Goal: Task Accomplishment & Management: Manage account settings

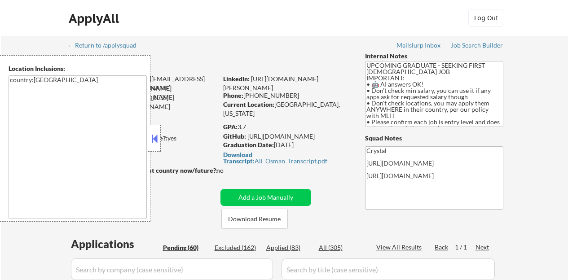
select select ""pending""
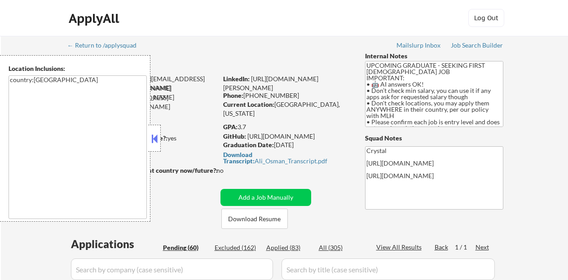
select select ""pending""
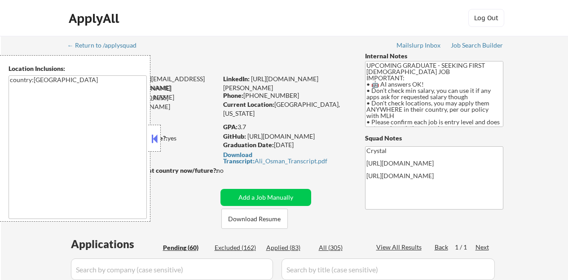
select select ""pending""
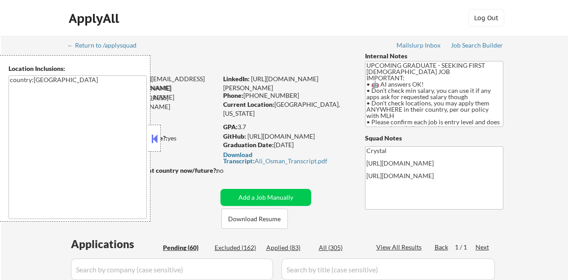
select select ""pending""
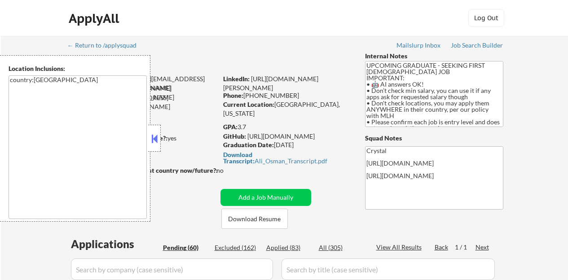
select select ""pending""
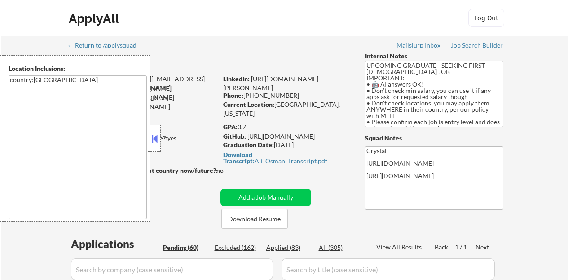
select select ""pending""
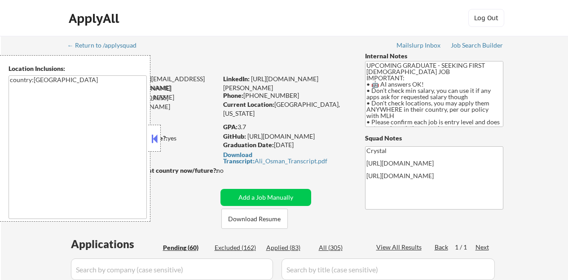
select select ""pending""
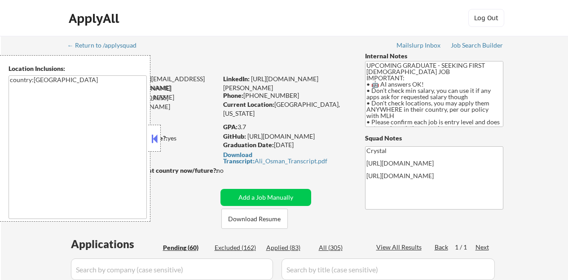
select select ""pending""
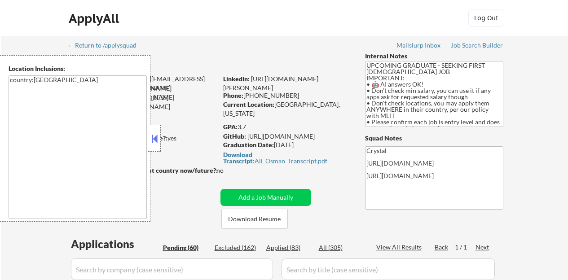
select select ""pending""
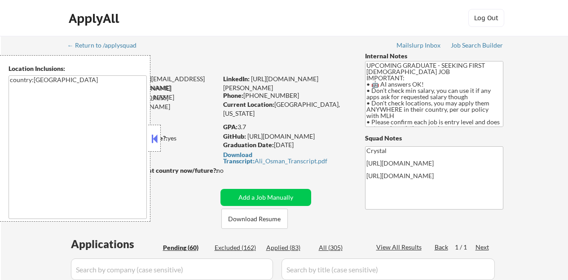
select select ""pending""
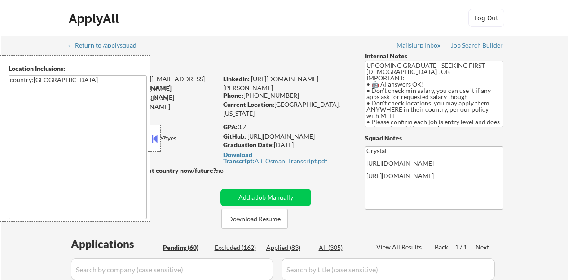
select select ""pending""
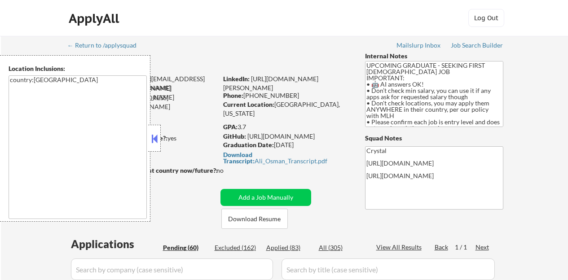
select select ""pending""
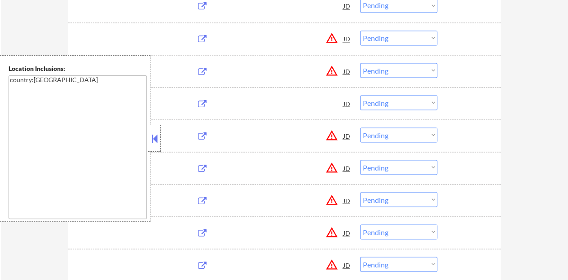
scroll to position [796, 0]
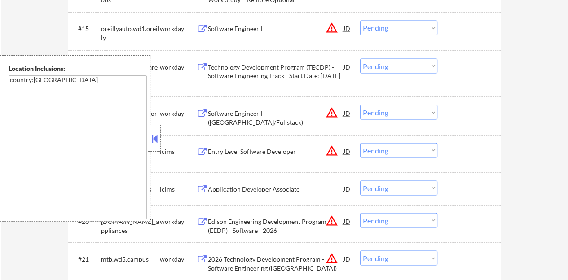
click at [159, 147] on div at bounding box center [154, 138] width 13 height 27
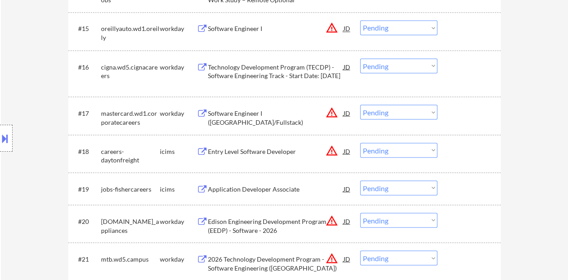
click at [400, 65] on select "Choose an option... Pending Applied Excluded (Questions) Excluded (Expired) Exc…" at bounding box center [398, 65] width 77 height 15
click at [360, 58] on select "Choose an option... Pending Applied Excluded (Questions) Excluded (Expired) Exc…" at bounding box center [398, 65] width 77 height 15
select select ""pending""
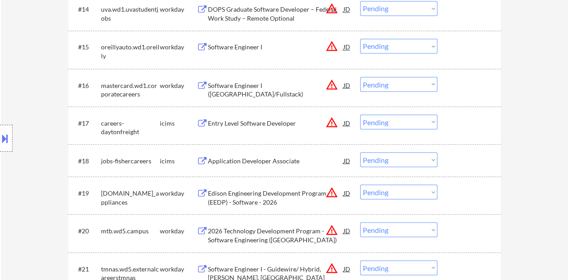
scroll to position [751, 0]
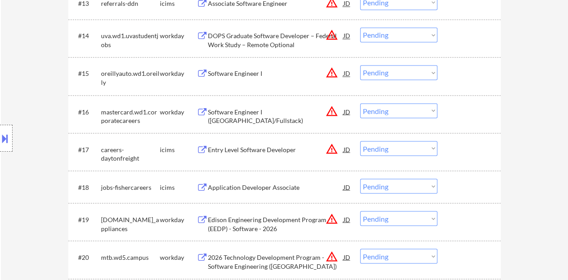
click at [230, 74] on div "Software Engineer I" at bounding box center [276, 73] width 136 height 9
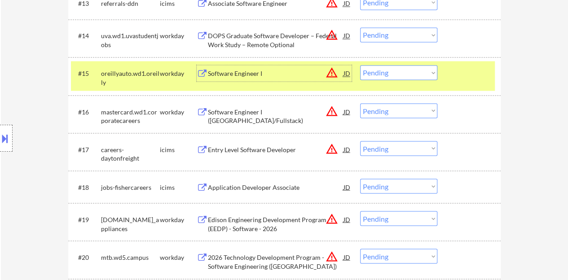
click at [377, 68] on select "Choose an option... Pending Applied Excluded (Questions) Excluded (Expired) Exc…" at bounding box center [398, 72] width 77 height 15
click at [360, 65] on select "Choose an option... Pending Applied Excluded (Questions) Excluded (Expired) Exc…" at bounding box center [398, 72] width 77 height 15
select select ""pending""
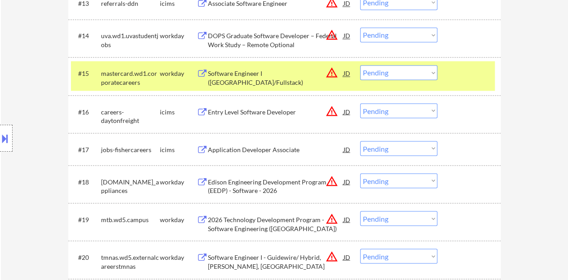
click at [238, 65] on div "Software Engineer I (Java/Fullstack)" at bounding box center [276, 73] width 136 height 16
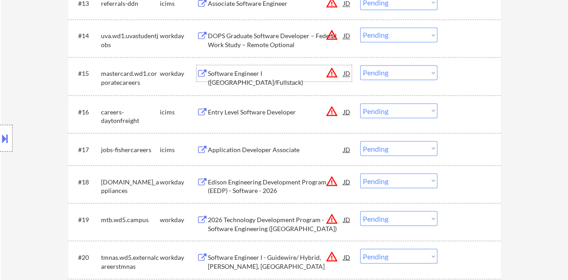
click at [471, 65] on div at bounding box center [470, 73] width 40 height 16
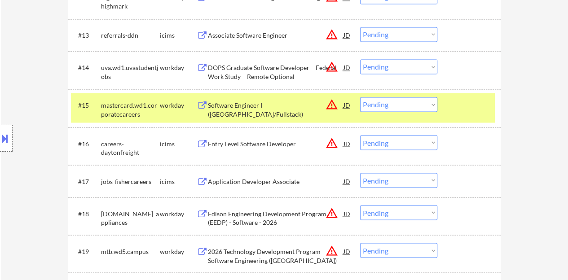
scroll to position [706, 0]
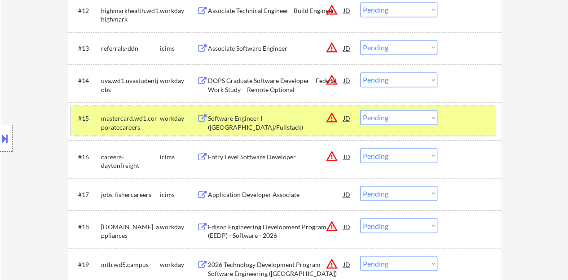
click at [461, 111] on div at bounding box center [470, 118] width 40 height 16
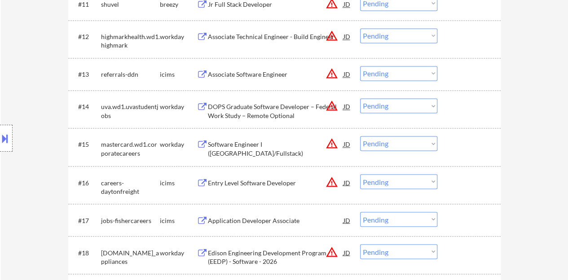
scroll to position [661, 0]
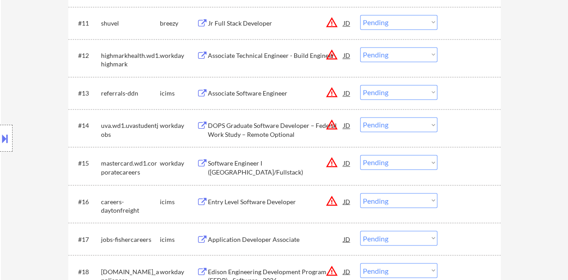
click at [227, 55] on div "Associate Technical Engineer - Build Engineer" at bounding box center [276, 55] width 136 height 9
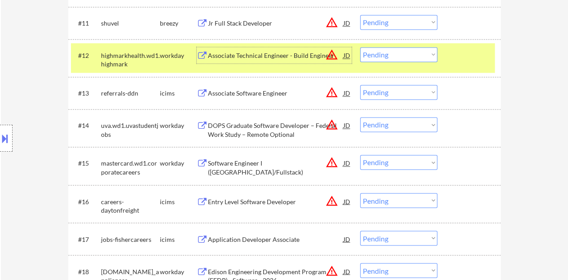
click at [373, 54] on select "Choose an option... Pending Applied Excluded (Questions) Excluded (Expired) Exc…" at bounding box center [398, 54] width 77 height 15
click at [360, 47] on select "Choose an option... Pending Applied Excluded (Questions) Excluded (Expired) Exc…" at bounding box center [398, 54] width 77 height 15
select select ""pending""
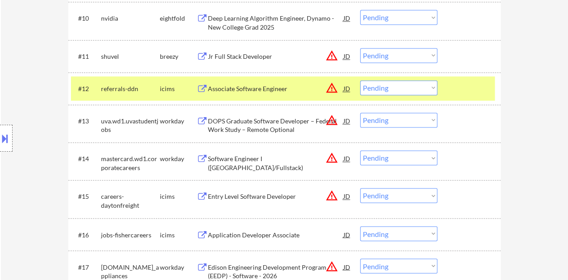
scroll to position [616, 0]
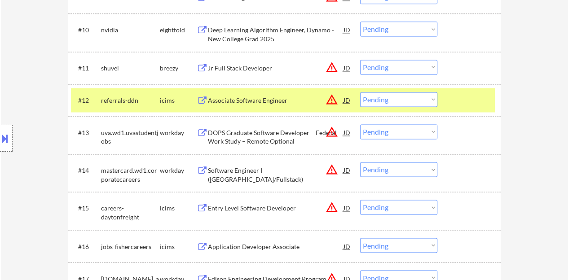
click at [481, 91] on div "#12 referrals-ddn icims Associate Software Engineer JD warning_amber Choose an …" at bounding box center [283, 100] width 424 height 24
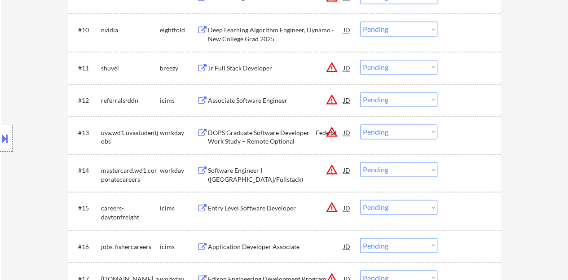
click at [232, 62] on div "Jr Full Stack Developer" at bounding box center [276, 68] width 136 height 16
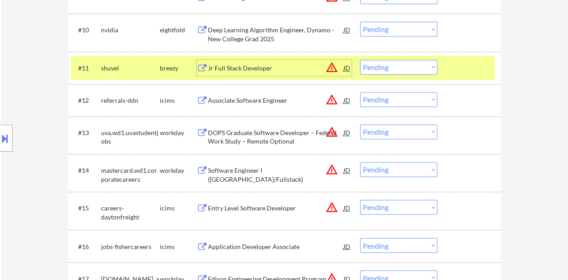
click at [377, 67] on select "Choose an option... Pending Applied Excluded (Questions) Excluded (Expired) Exc…" at bounding box center [398, 67] width 77 height 15
click at [360, 60] on select "Choose an option... Pending Applied Excluded (Questions) Excluded (Expired) Exc…" at bounding box center [398, 67] width 77 height 15
select select ""pending""
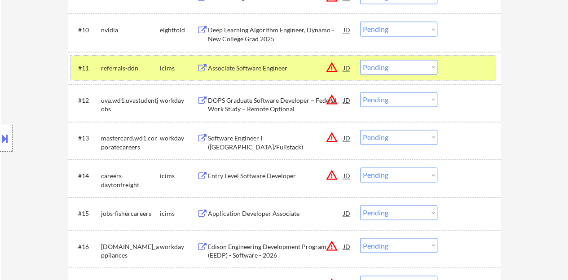
click at [472, 68] on div at bounding box center [470, 68] width 40 height 16
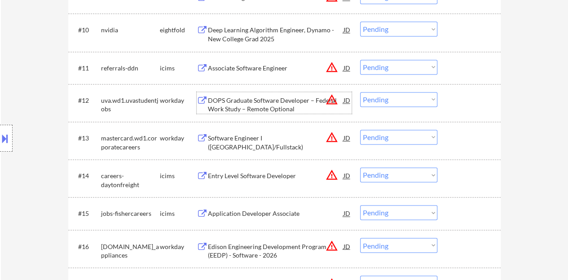
click at [270, 98] on div "DOPS Graduate Software Developer – Federal Work Study – Remote Optional" at bounding box center [276, 105] width 136 height 18
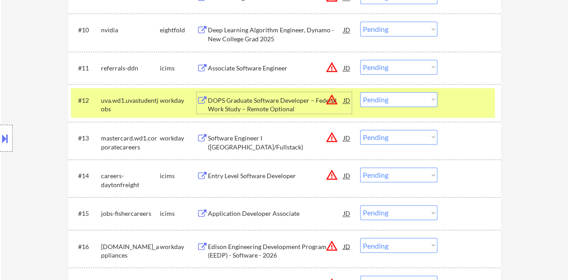
click at [382, 95] on select "Choose an option... Pending Applied Excluded (Questions) Excluded (Expired) Exc…" at bounding box center [398, 99] width 77 height 15
click at [360, 92] on select "Choose an option... Pending Applied Excluded (Questions) Excluded (Expired) Exc…" at bounding box center [398, 99] width 77 height 15
select select ""pending""
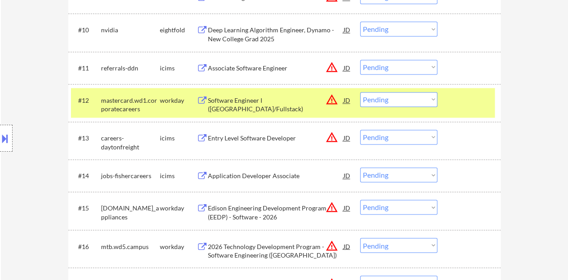
click at [271, 97] on div "Software Engineer I (Java/Fullstack)" at bounding box center [276, 105] width 136 height 18
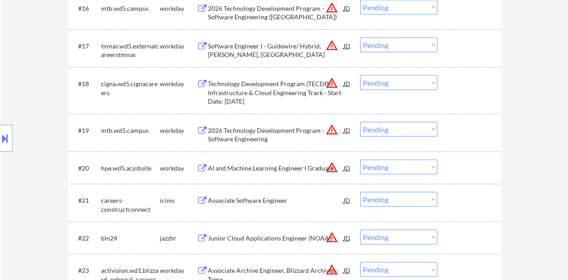
scroll to position [885, 0]
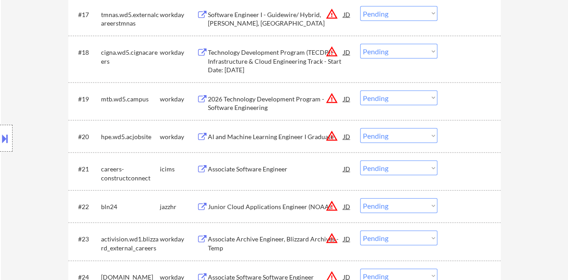
click at [270, 138] on div "AI and Machine Learning Engineer I Graduate" at bounding box center [276, 136] width 136 height 9
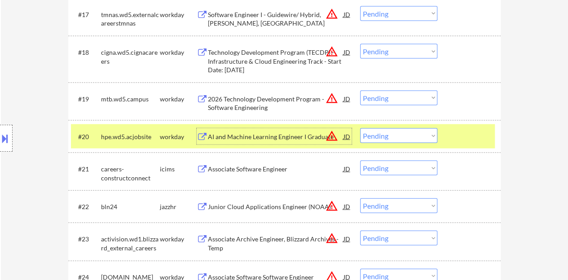
click at [394, 132] on select "Choose an option... Pending Applied Excluded (Questions) Excluded (Expired) Exc…" at bounding box center [398, 135] width 77 height 15
click at [360, 128] on select "Choose an option... Pending Applied Excluded (Questions) Excluded (Expired) Exc…" at bounding box center [398, 135] width 77 height 15
select select ""pending""
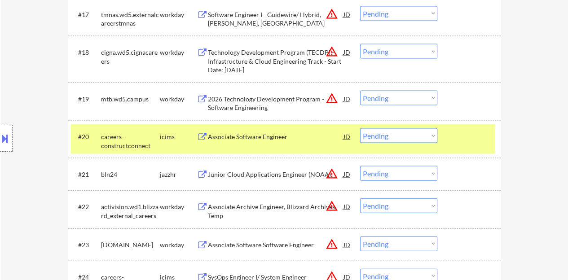
click at [469, 141] on div at bounding box center [470, 136] width 40 height 16
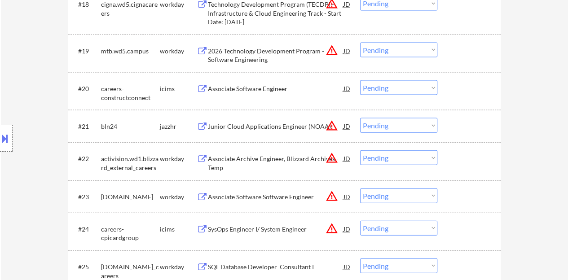
scroll to position [975, 0]
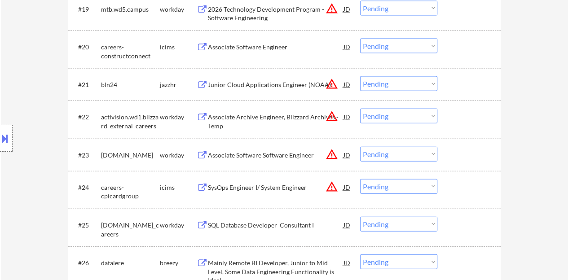
click at [237, 87] on div "Junior Cloud Applications Engineer (NOAA)" at bounding box center [276, 84] width 136 height 9
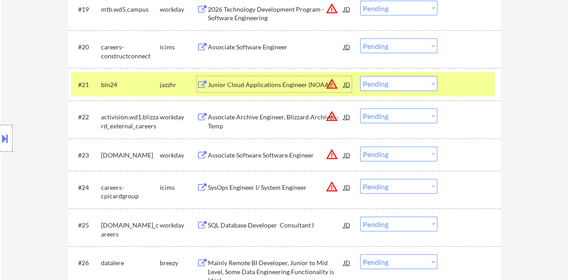
click at [386, 79] on select "Choose an option... Pending Applied Excluded (Questions) Excluded (Expired) Exc…" at bounding box center [398, 83] width 77 height 15
click at [360, 76] on select "Choose an option... Pending Applied Excluded (Questions) Excluded (Expired) Exc…" at bounding box center [398, 83] width 77 height 15
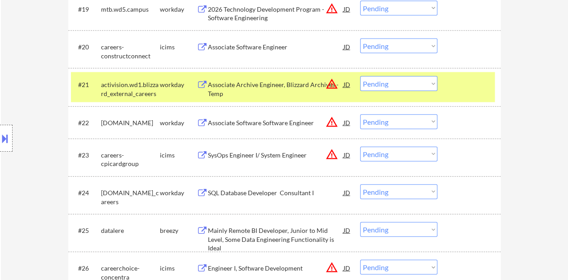
click at [237, 85] on div "Associate Archive Engineer, Blizzard Archives - Temp" at bounding box center [276, 89] width 136 height 18
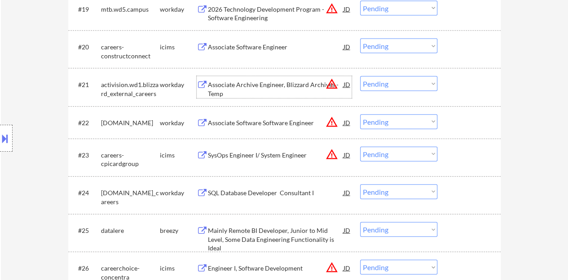
click at [469, 86] on div at bounding box center [470, 84] width 40 height 16
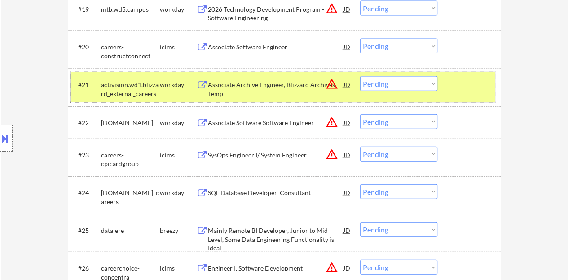
click at [414, 81] on select "Choose an option... Pending Applied Excluded (Questions) Excluded (Expired) Exc…" at bounding box center [398, 83] width 77 height 15
click at [360, 76] on select "Choose an option... Pending Applied Excluded (Questions) Excluded (Expired) Exc…" at bounding box center [398, 83] width 77 height 15
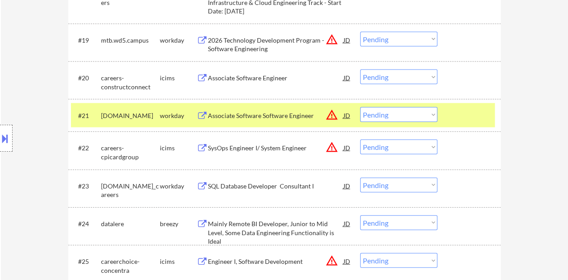
scroll to position [930, 0]
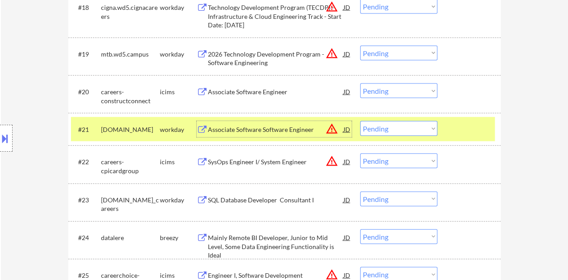
click at [285, 129] on div "Associate Software Software Engineer" at bounding box center [276, 129] width 136 height 9
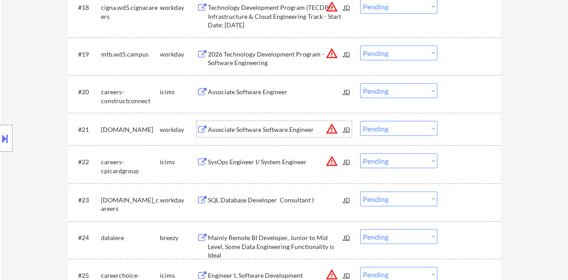
click at [464, 128] on div at bounding box center [470, 129] width 40 height 16
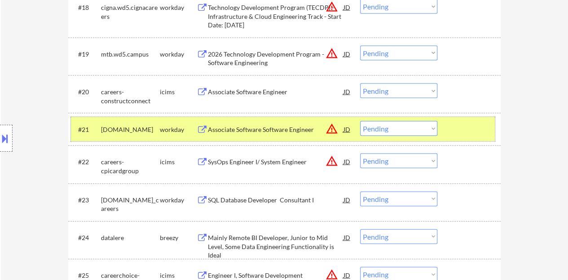
click at [417, 131] on select "Choose an option... Pending Applied Excluded (Questions) Excluded (Expired) Exc…" at bounding box center [398, 128] width 77 height 15
click at [360, 121] on select "Choose an option... Pending Applied Excluded (Questions) Excluded (Expired) Exc…" at bounding box center [398, 128] width 77 height 15
select select ""pending""
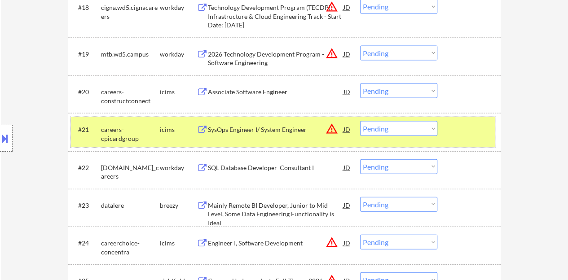
click at [466, 131] on div at bounding box center [470, 129] width 40 height 16
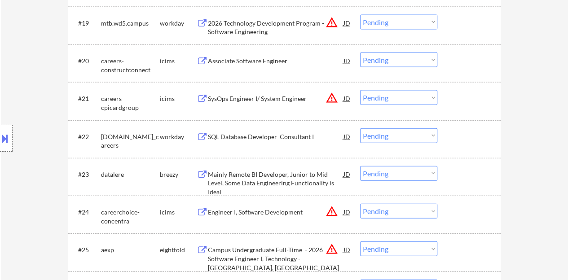
scroll to position [975, 0]
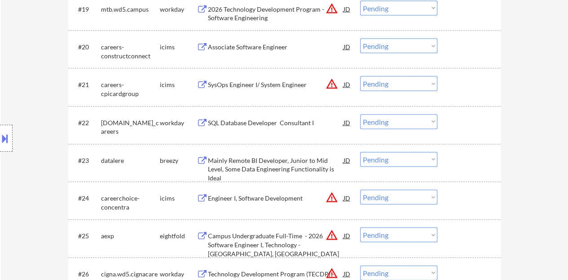
click at [264, 117] on div "SQL Database Developer Consultant I" at bounding box center [276, 122] width 136 height 16
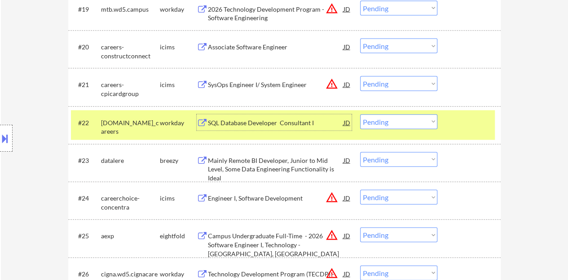
click at [379, 124] on select "Choose an option... Pending Applied Excluded (Questions) Excluded (Expired) Exc…" at bounding box center [398, 121] width 77 height 15
click at [360, 114] on select "Choose an option... Pending Applied Excluded (Questions) Excluded (Expired) Exc…" at bounding box center [398, 121] width 77 height 15
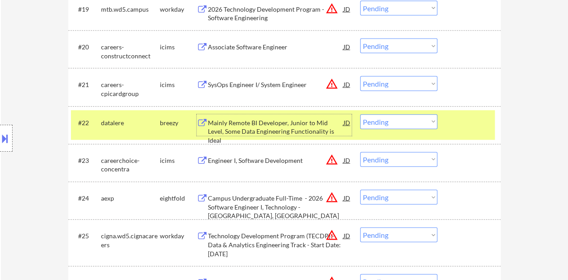
click at [304, 124] on div "Mainly Remote BI Developer, Junior to Mid Level, Some Data Engineering Function…" at bounding box center [276, 132] width 136 height 26
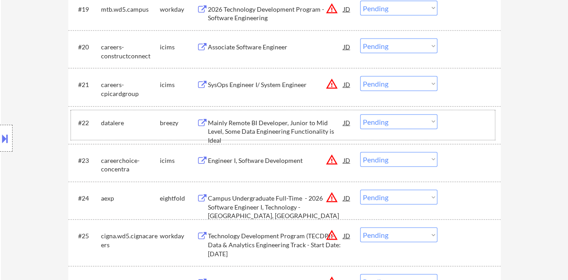
click at [443, 123] on div "#22 datalere breezy Mainly Remote BI Developer, Junior to Mid Level, Some Data …" at bounding box center [283, 125] width 424 height 30
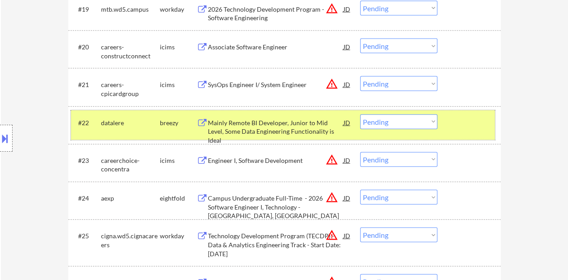
click at [426, 117] on select "Choose an option... Pending Applied Excluded (Questions) Excluded (Expired) Exc…" at bounding box center [398, 121] width 77 height 15
click at [360, 114] on select "Choose an option... Pending Applied Excluded (Questions) Excluded (Expired) Exc…" at bounding box center [398, 121] width 77 height 15
select select ""pending""
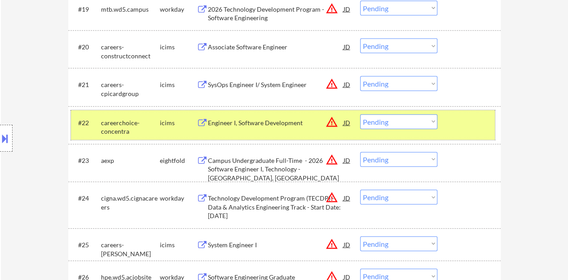
click at [476, 130] on div at bounding box center [470, 122] width 40 height 16
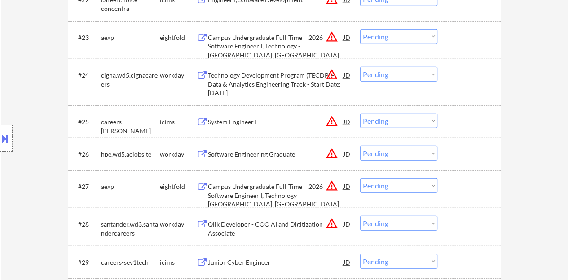
scroll to position [1110, 0]
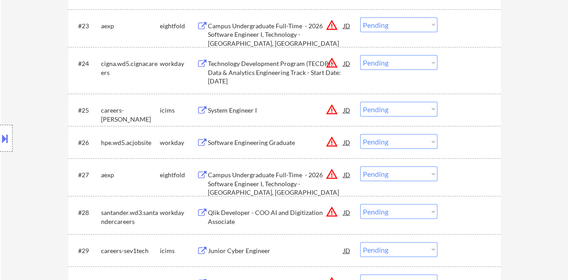
click at [286, 139] on div "Software Engineering Graduate" at bounding box center [276, 142] width 136 height 9
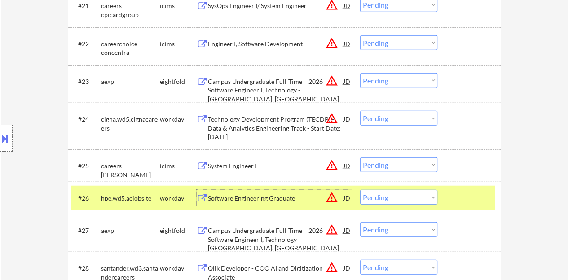
scroll to position [1063, 0]
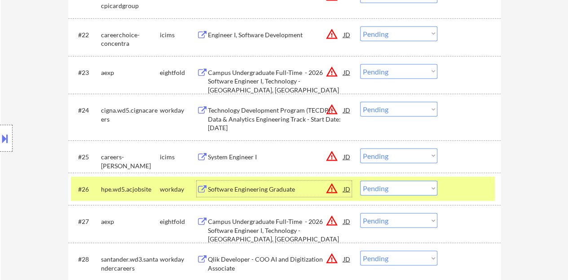
click at [409, 185] on select "Choose an option... Pending Applied Excluded (Questions) Excluded (Expired) Exc…" at bounding box center [398, 188] width 77 height 15
click at [360, 181] on select "Choose an option... Pending Applied Excluded (Questions) Excluded (Expired) Exc…" at bounding box center [398, 188] width 77 height 15
select select ""pending""
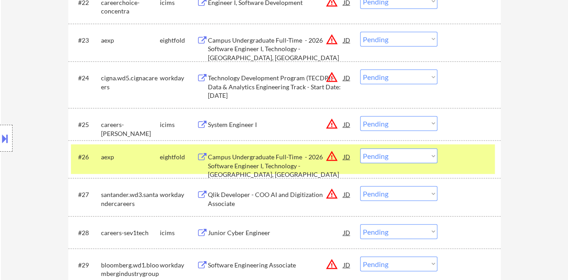
scroll to position [1108, 0]
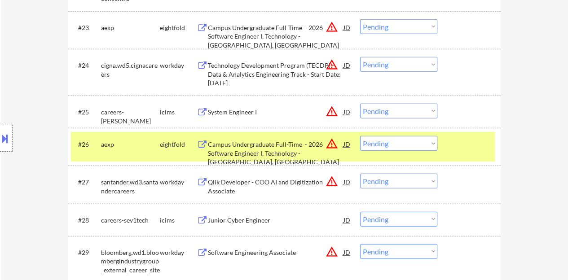
click at [451, 147] on div at bounding box center [470, 144] width 40 height 16
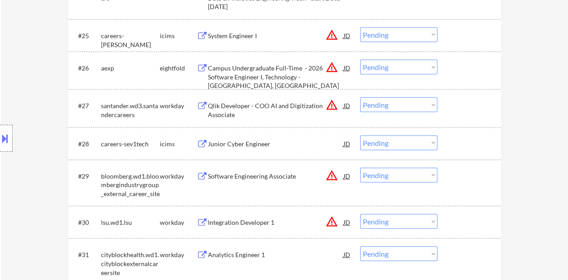
scroll to position [1198, 0]
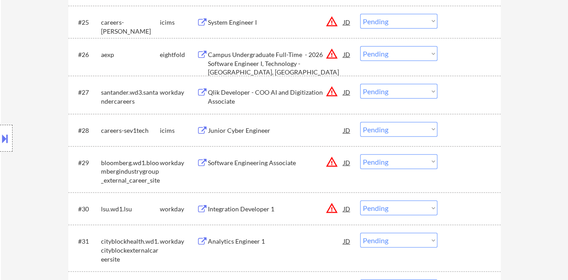
click at [273, 164] on div "Software Engineering Associate" at bounding box center [276, 162] width 136 height 9
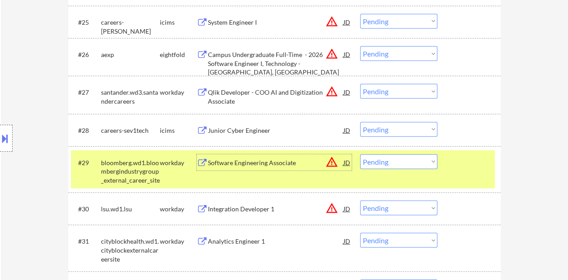
click at [392, 157] on select "Choose an option... Pending Applied Excluded (Questions) Excluded (Expired) Exc…" at bounding box center [398, 161] width 77 height 15
click at [360, 154] on select "Choose an option... Pending Applied Excluded (Questions) Excluded (Expired) Exc…" at bounding box center [398, 161] width 77 height 15
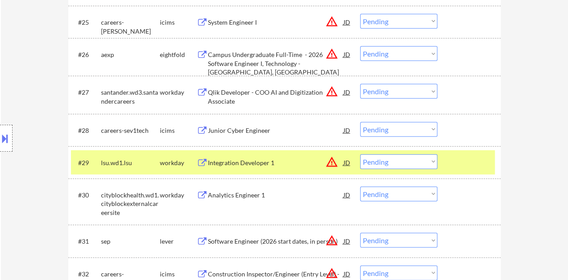
scroll to position [1243, 0]
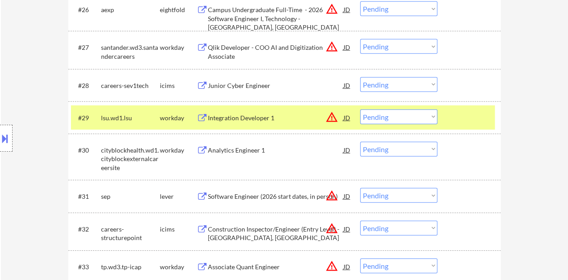
click at [248, 118] on div "Integration Developer 1" at bounding box center [276, 118] width 136 height 9
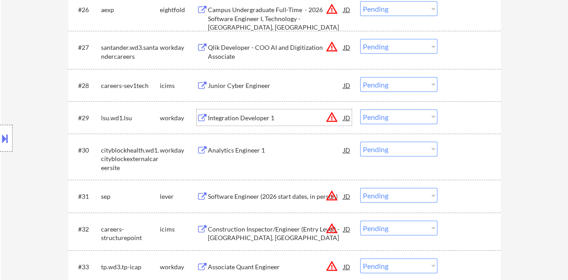
click at [456, 113] on div at bounding box center [470, 118] width 40 height 16
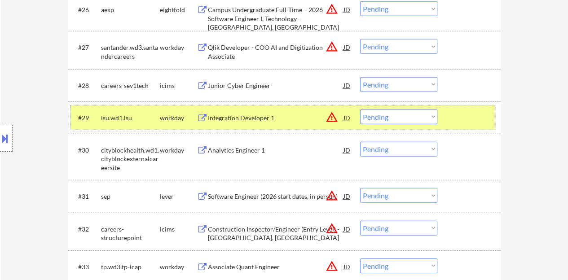
click at [412, 118] on select "Choose an option... Pending Applied Excluded (Questions) Excluded (Expired) Exc…" at bounding box center [398, 117] width 77 height 15
click at [360, 110] on select "Choose an option... Pending Applied Excluded (Questions) Excluded (Expired) Exc…" at bounding box center [398, 117] width 77 height 15
select select ""pending""
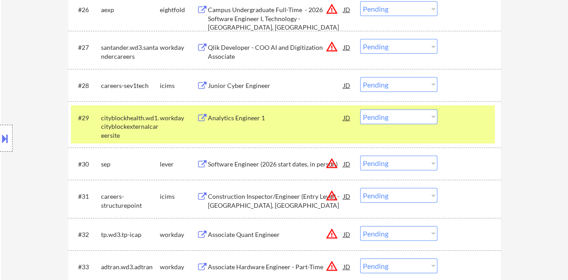
click at [251, 114] on div "Analytics Engineer 1" at bounding box center [276, 118] width 136 height 9
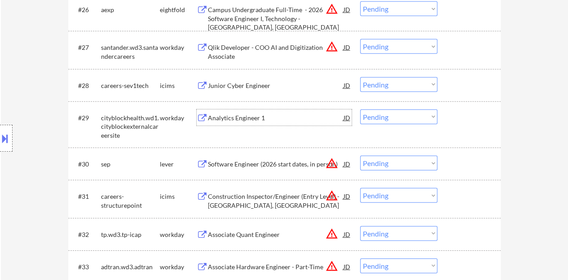
click at [457, 127] on div "#29 cityblockhealth.wd1.cityblockexternalcareersite workday Analytics Engineer …" at bounding box center [283, 125] width 424 height 39
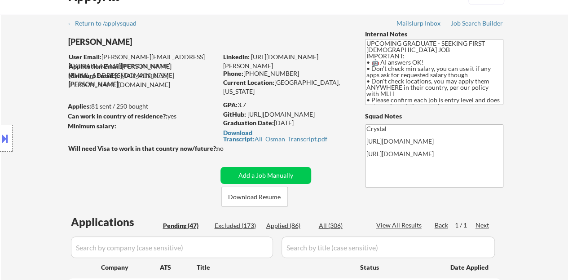
scroll to position [62, 0]
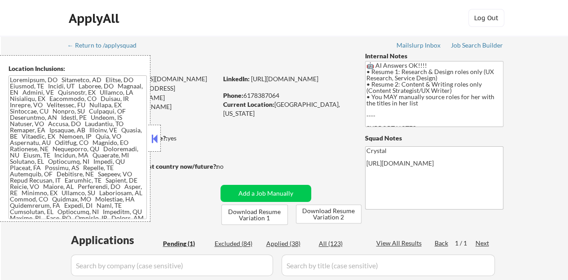
click at [151, 141] on button at bounding box center [154, 138] width 10 height 13
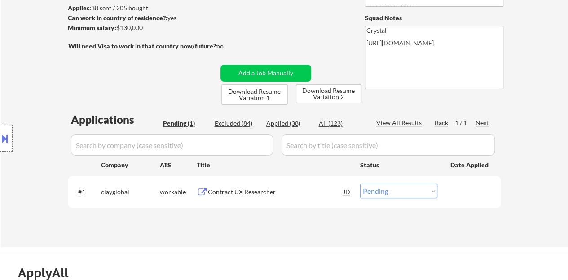
scroll to position [135, 0]
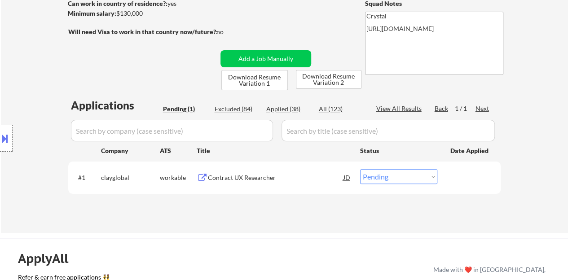
click at [212, 178] on div "Contract UX Researcher" at bounding box center [276, 177] width 136 height 9
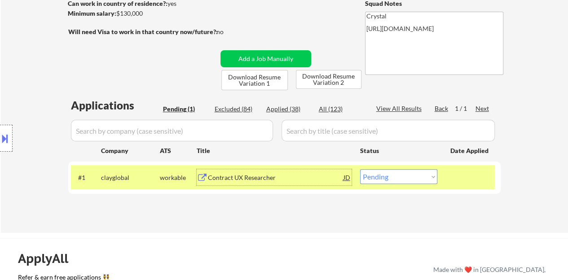
click at [391, 176] on select "Choose an option... Pending Applied Excluded (Questions) Excluded (Expired) Exc…" at bounding box center [398, 176] width 77 height 15
select select ""applied""
click at [360, 169] on select "Choose an option... Pending Applied Excluded (Questions) Excluded (Expired) Exc…" at bounding box center [398, 176] width 77 height 15
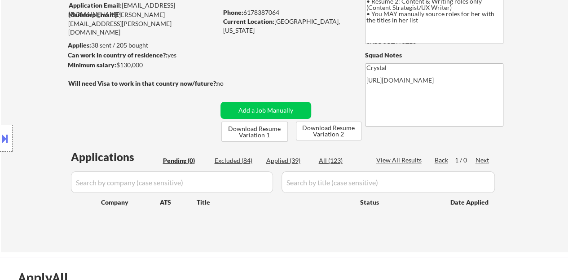
scroll to position [0, 0]
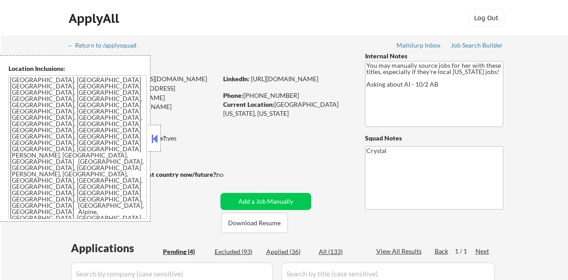
select select ""pending""
click at [154, 134] on button at bounding box center [154, 138] width 10 height 13
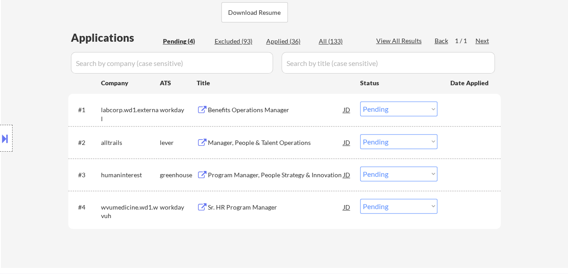
scroll to position [224, 0]
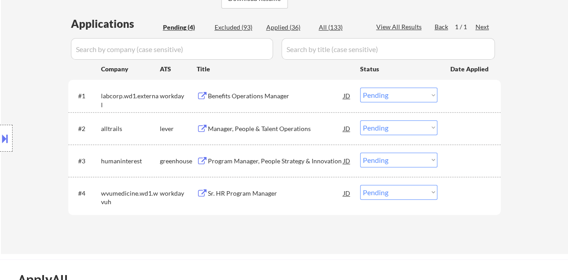
click at [256, 128] on div "Manager, People & Talent Operations" at bounding box center [276, 128] width 136 height 9
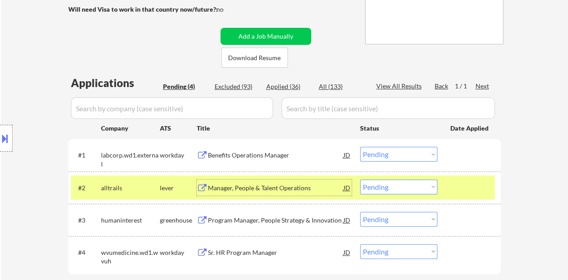
scroll to position [180, 0]
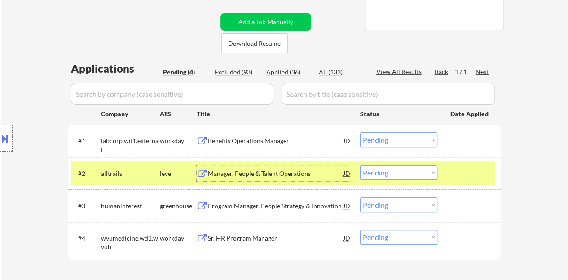
click at [404, 172] on select "Choose an option... Pending Applied Excluded (Questions) Excluded (Expired) Exc…" at bounding box center [398, 172] width 77 height 15
click at [360, 165] on select "Choose an option... Pending Applied Excluded (Questions) Excluded (Expired) Exc…" at bounding box center [398, 172] width 77 height 15
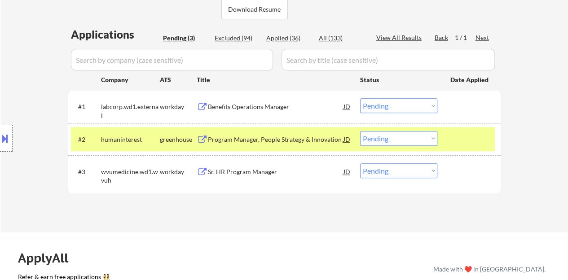
scroll to position [224, 0]
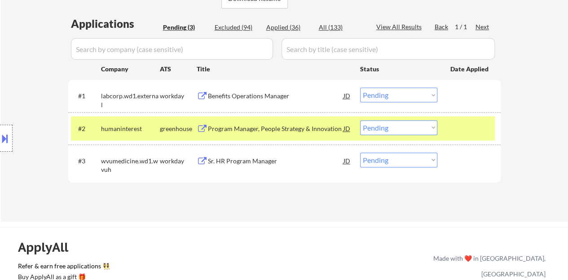
click at [289, 130] on div "Program Manager, People Strategy & Innovation" at bounding box center [276, 128] width 136 height 9
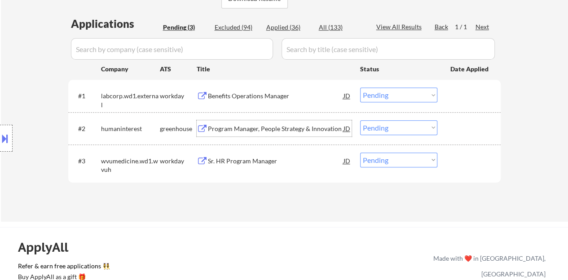
click at [400, 126] on select "Choose an option... Pending Applied Excluded (Questions) Excluded (Expired) Exc…" at bounding box center [398, 127] width 77 height 15
click at [360, 120] on select "Choose an option... Pending Applied Excluded (Questions) Excluded (Expired) Exc…" at bounding box center [398, 127] width 77 height 15
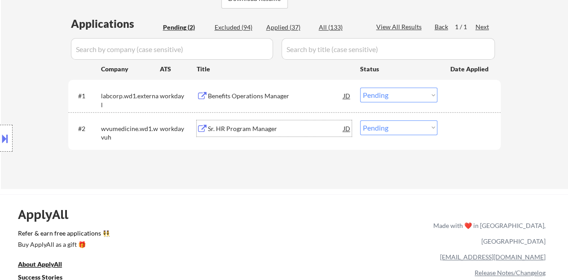
click at [237, 132] on div "Sr. HR Program Manager" at bounding box center [276, 128] width 136 height 9
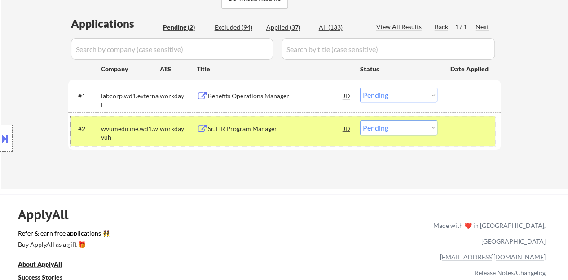
click at [396, 140] on div "#2 wvumedicine.wd1.wvuh workday Sr. HR Program Manager JD Choose an option... P…" at bounding box center [283, 131] width 424 height 30
click at [393, 133] on select "Choose an option... Pending Applied Excluded (Questions) Excluded (Expired) Exc…" at bounding box center [398, 127] width 77 height 15
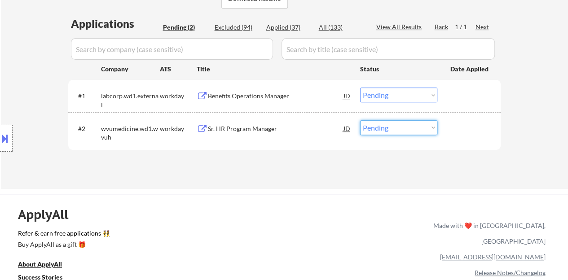
select select ""excluded""
click at [360, 120] on select "Choose an option... Pending Applied Excluded (Questions) Excluded (Expired) Exc…" at bounding box center [398, 127] width 77 height 15
drag, startPoint x: 327, startPoint y: 112, endPoint x: 387, endPoint y: 2, distance: 124.8
click at [328, 111] on div "#1 labcorp.wd1.external workday Benefits Operations Manager JD Choose an option…" at bounding box center [284, 115] width 432 height 70
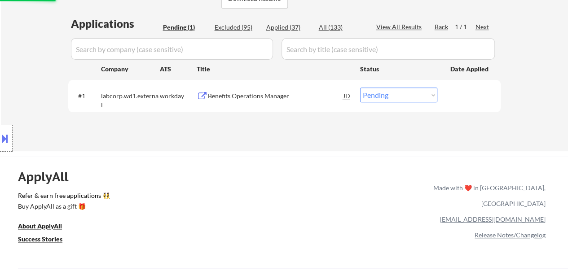
click at [273, 194] on div "ApplyAll Refer & earn free applications 👯‍♀️ Buy ApplyAll as a gift 🎁 About App…" at bounding box center [284, 234] width 568 height 142
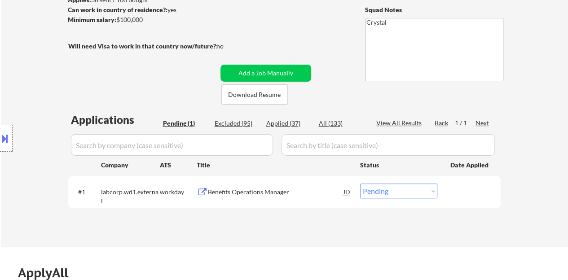
scroll to position [180, 0]
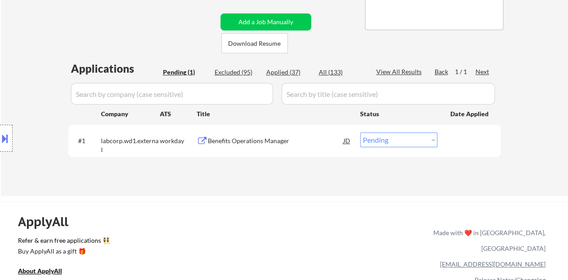
click at [247, 141] on div "Benefits Operations Manager" at bounding box center [276, 140] width 136 height 9
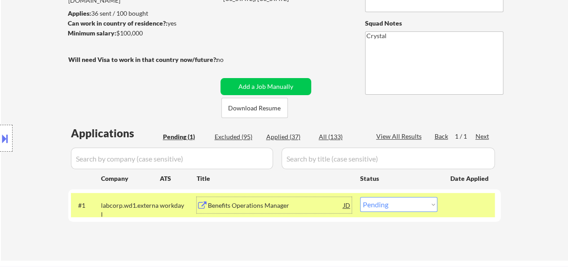
scroll to position [135, 0]
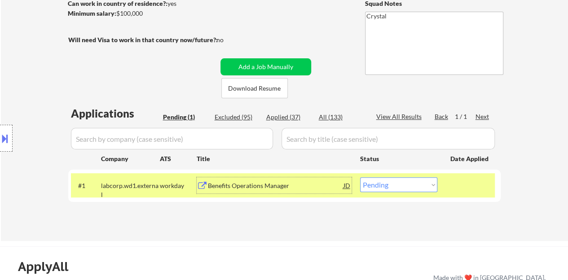
click at [399, 183] on select "Choose an option... Pending Applied Excluded (Questions) Excluded (Expired) Exc…" at bounding box center [398, 184] width 77 height 15
select select ""applied""
click at [360, 177] on select "Choose an option... Pending Applied Excluded (Questions) Excluded (Expired) Exc…" at bounding box center [398, 184] width 77 height 15
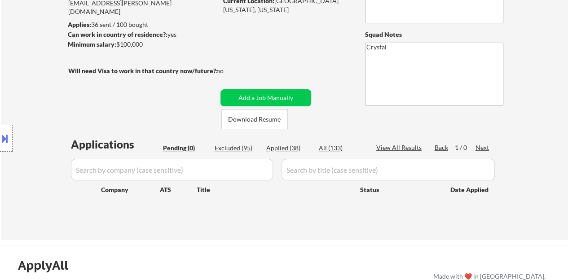
scroll to position [90, 0]
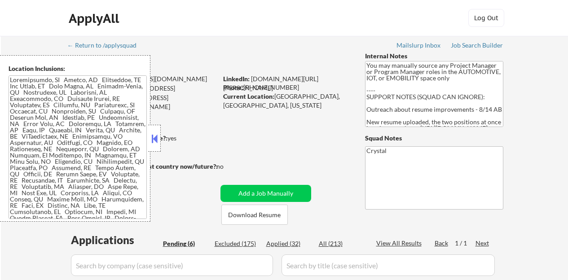
select select ""pending""
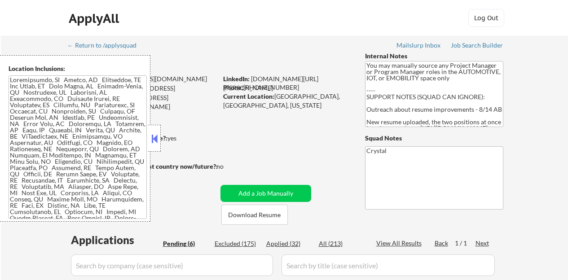
select select ""pending""
click at [155, 140] on button at bounding box center [154, 138] width 10 height 13
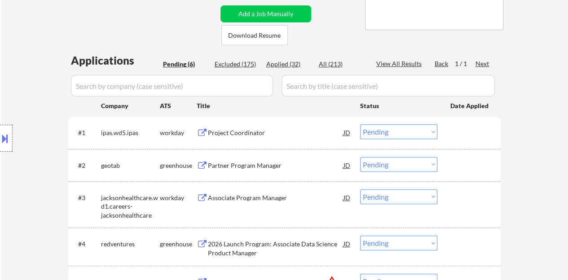
scroll to position [224, 0]
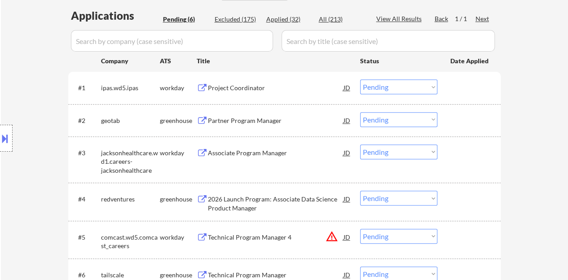
click at [255, 117] on div "Partner Program Manager" at bounding box center [276, 120] width 136 height 9
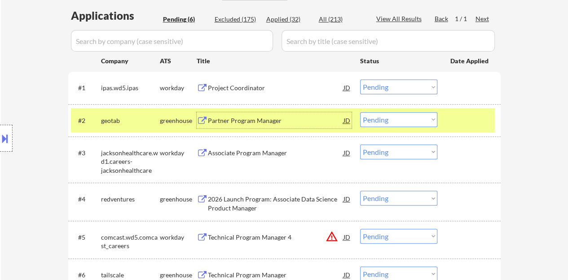
click at [404, 119] on select "Choose an option... Pending Applied Excluded (Questions) Excluded (Expired) Exc…" at bounding box center [398, 119] width 77 height 15
click at [360, 112] on select "Choose an option... Pending Applied Excluded (Questions) Excluded (Expired) Exc…" at bounding box center [398, 119] width 77 height 15
click at [453, 123] on div at bounding box center [470, 120] width 40 height 16
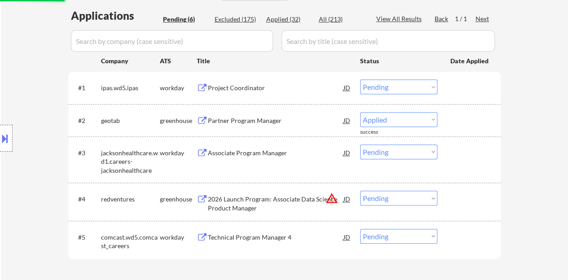
select select ""pending""
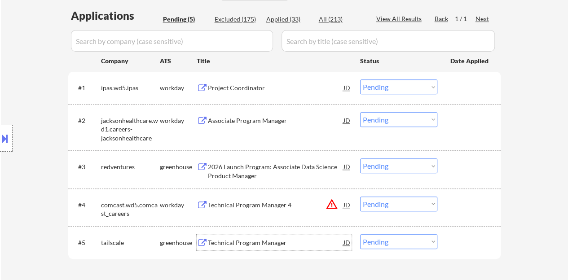
click at [260, 238] on div "Technical Program Manager" at bounding box center [276, 242] width 136 height 9
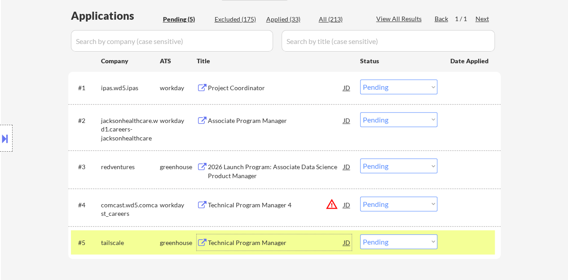
click at [413, 243] on select "Choose an option... Pending Applied Excluded (Questions) Excluded (Expired) Exc…" at bounding box center [398, 241] width 77 height 15
select select ""excluded""
click at [360, 234] on select "Choose an option... Pending Applied Excluded (Questions) Excluded (Expired) Exc…" at bounding box center [398, 241] width 77 height 15
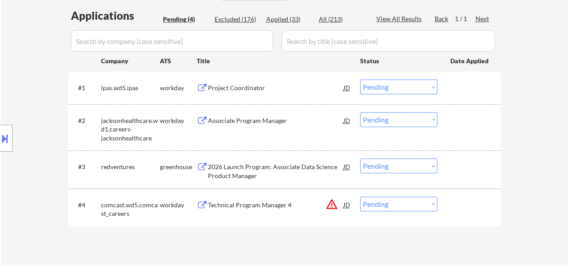
click at [230, 176] on div "2026 Launch Program: Associate Data Science Product Manager" at bounding box center [276, 172] width 136 height 18
